Goal: Transaction & Acquisition: Subscribe to service/newsletter

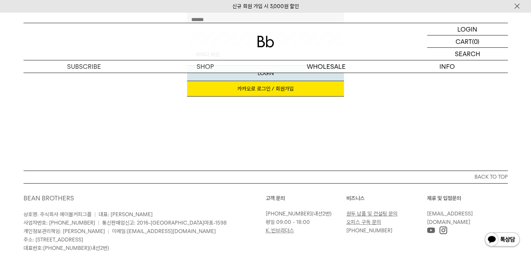
scroll to position [159, 0]
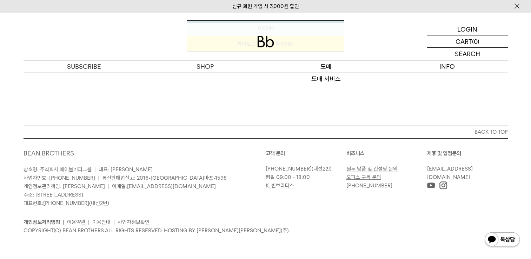
click at [331, 64] on p "도매" at bounding box center [326, 66] width 121 height 12
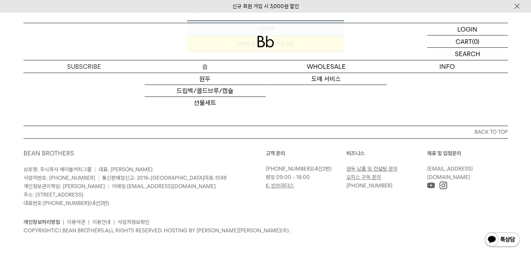
click at [0, 0] on p "구독" at bounding box center [0, 0] width 0 height 0
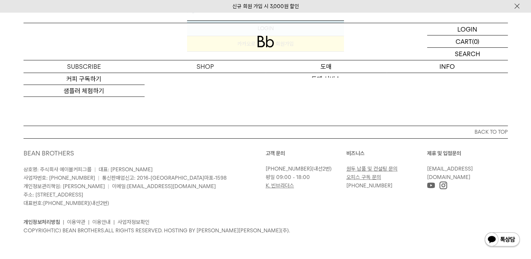
click at [322, 67] on p "도매" at bounding box center [326, 66] width 121 height 12
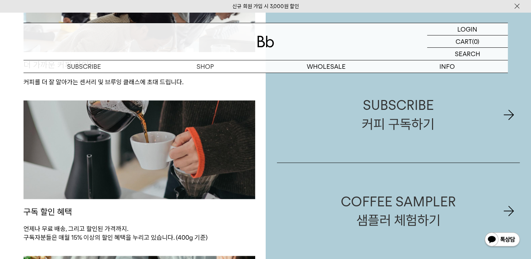
scroll to position [807, 0]
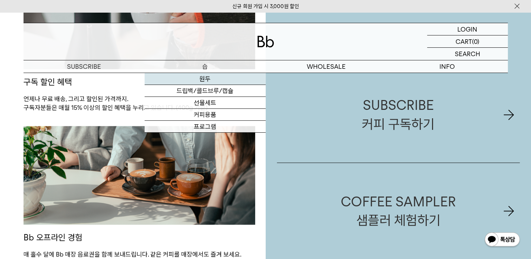
click at [202, 74] on link "원두" at bounding box center [205, 79] width 121 height 12
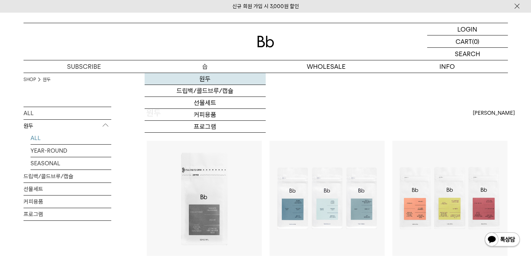
click at [211, 82] on link "원두" at bounding box center [205, 79] width 121 height 12
